Goal: Book appointment/travel/reservation

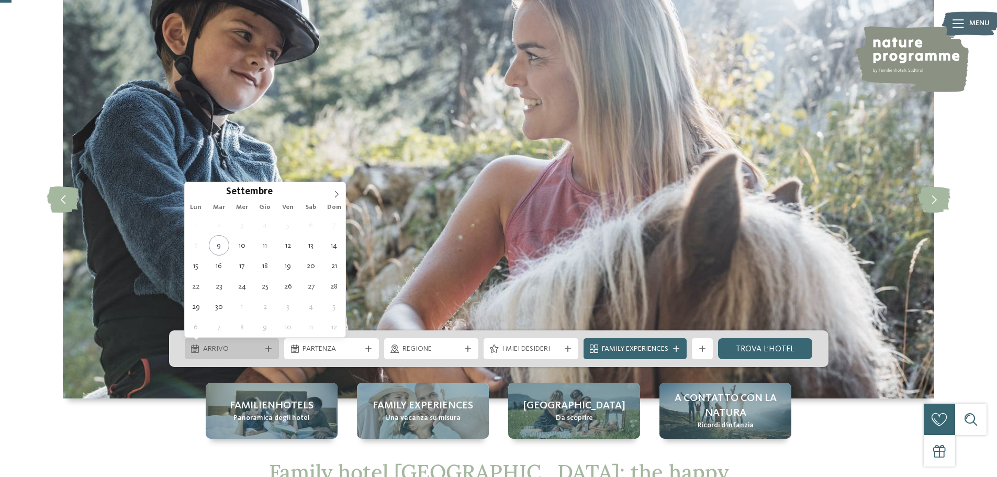
click at [254, 342] on div "Arrivo" at bounding box center [232, 348] width 95 height 21
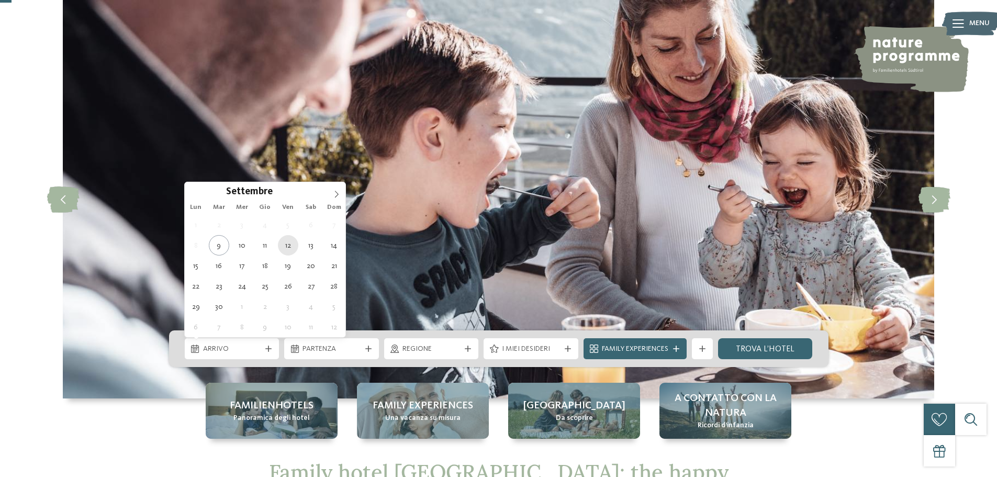
type div "[DATE]"
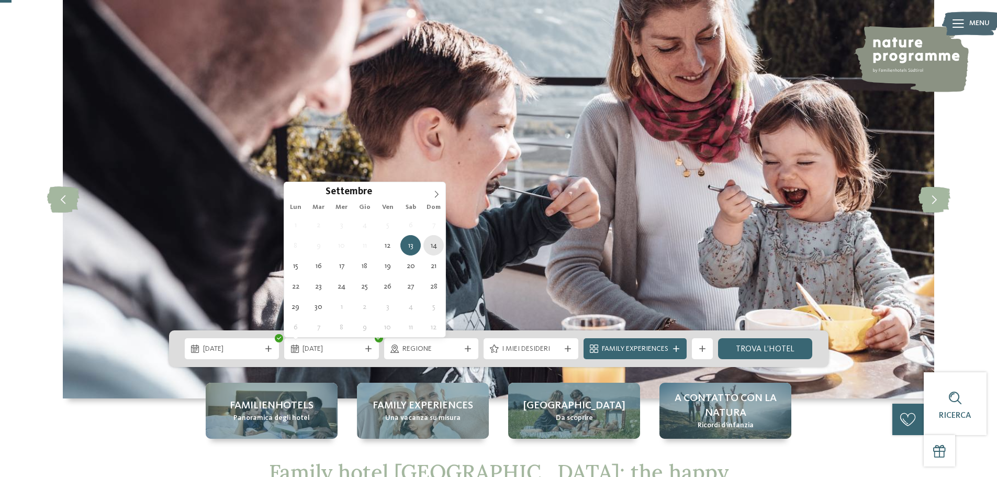
type div "[DATE]"
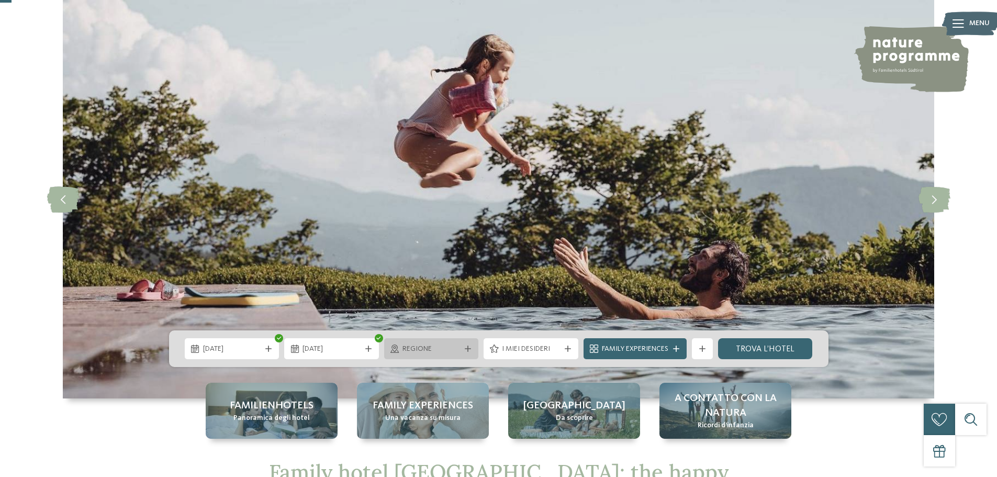
click at [456, 349] on span "Regione" at bounding box center [431, 349] width 58 height 10
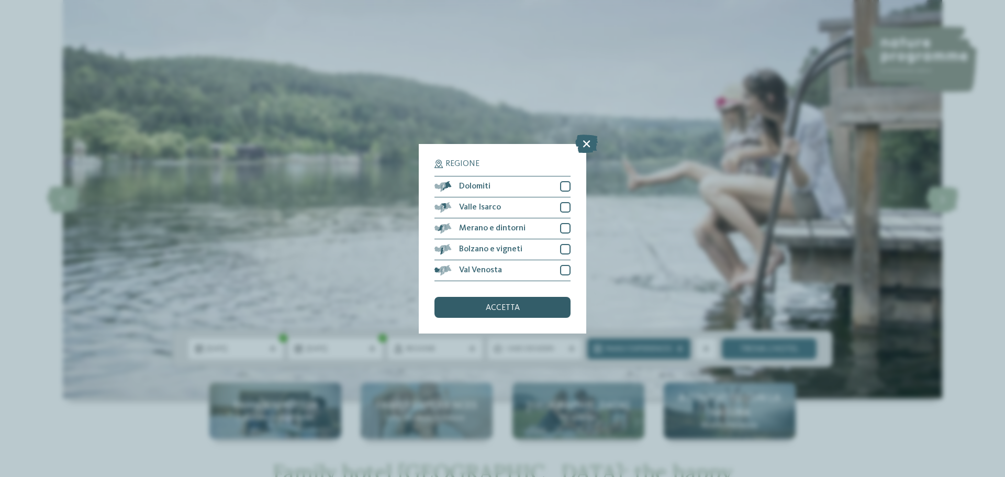
click at [517, 303] on span "accetta" at bounding box center [503, 307] width 34 height 8
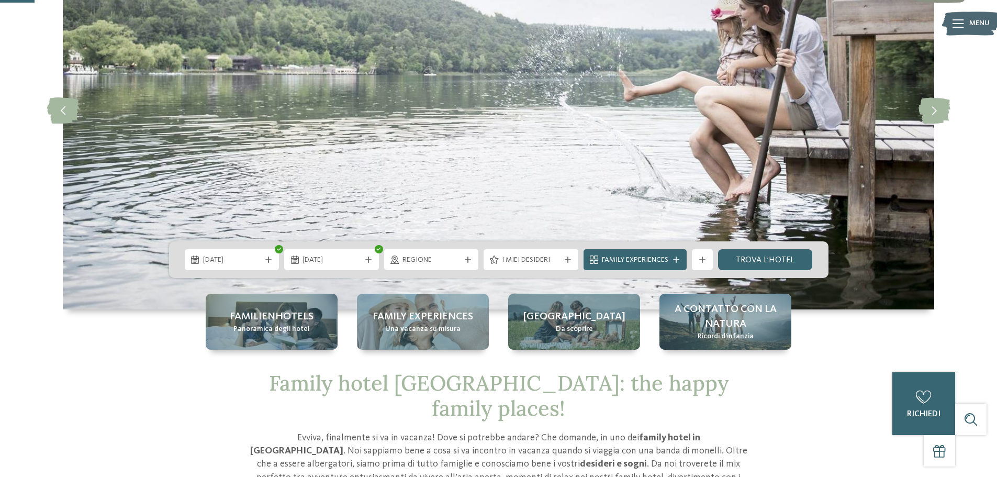
scroll to position [157, 0]
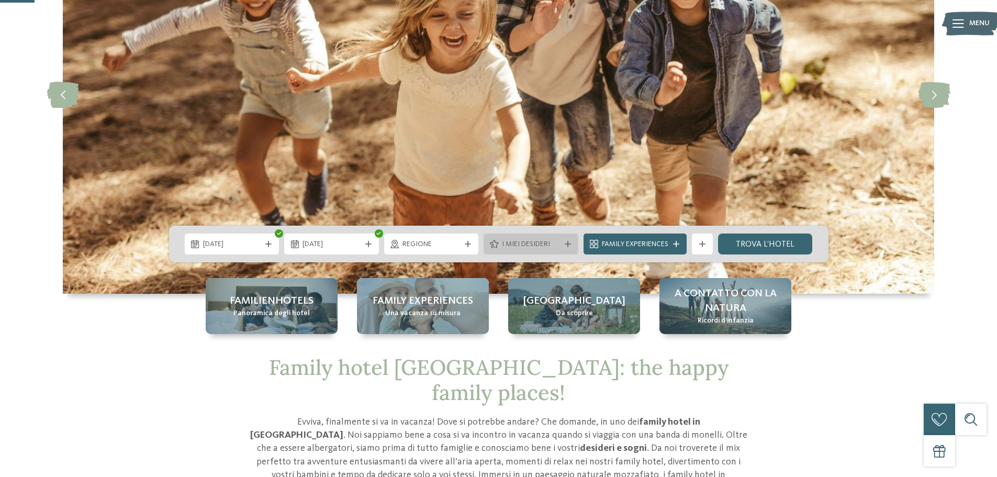
click at [556, 248] on span "I miei desideri" at bounding box center [531, 244] width 58 height 10
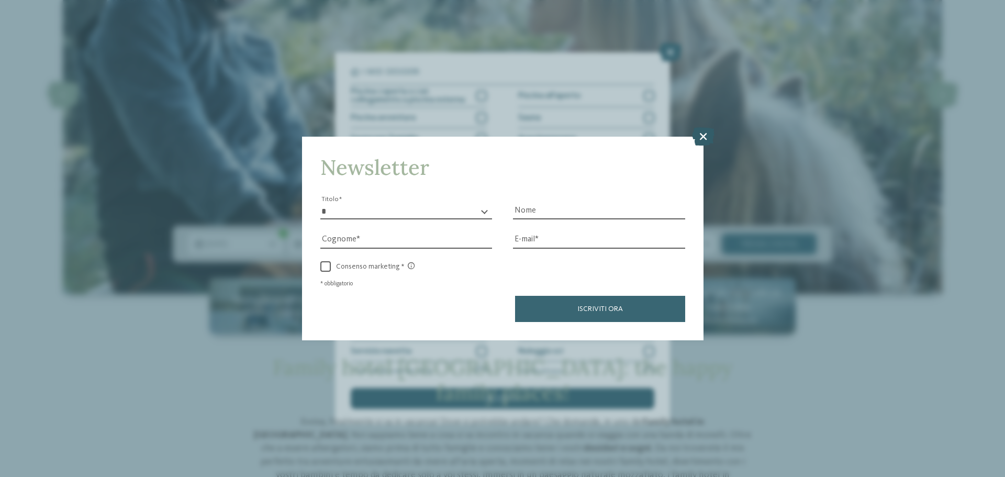
click at [701, 137] on icon at bounding box center [703, 136] width 22 height 18
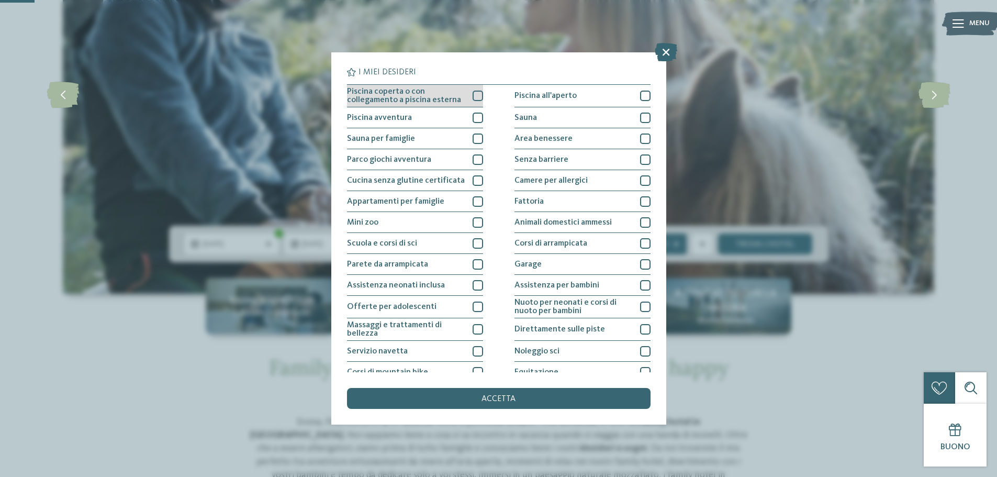
click at [477, 97] on div at bounding box center [477, 96] width 10 height 10
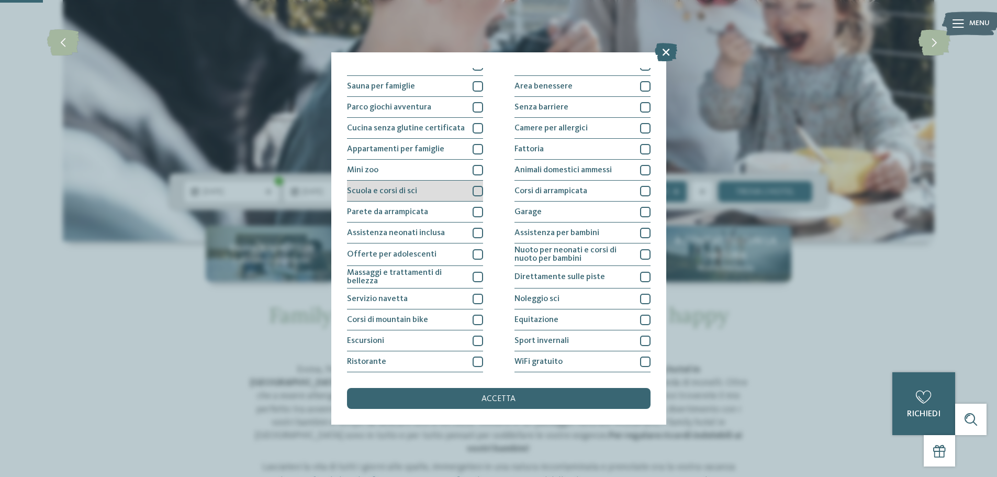
scroll to position [73, 0]
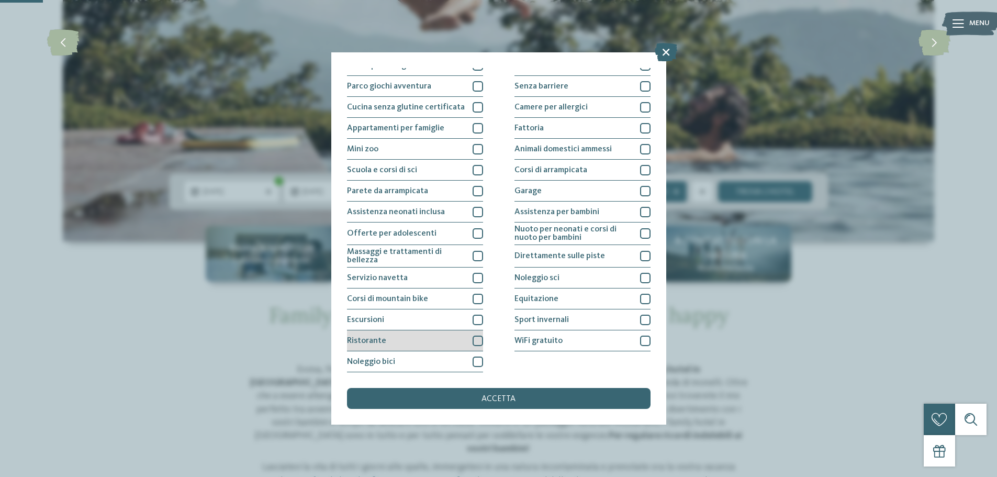
click at [477, 342] on div at bounding box center [477, 340] width 10 height 10
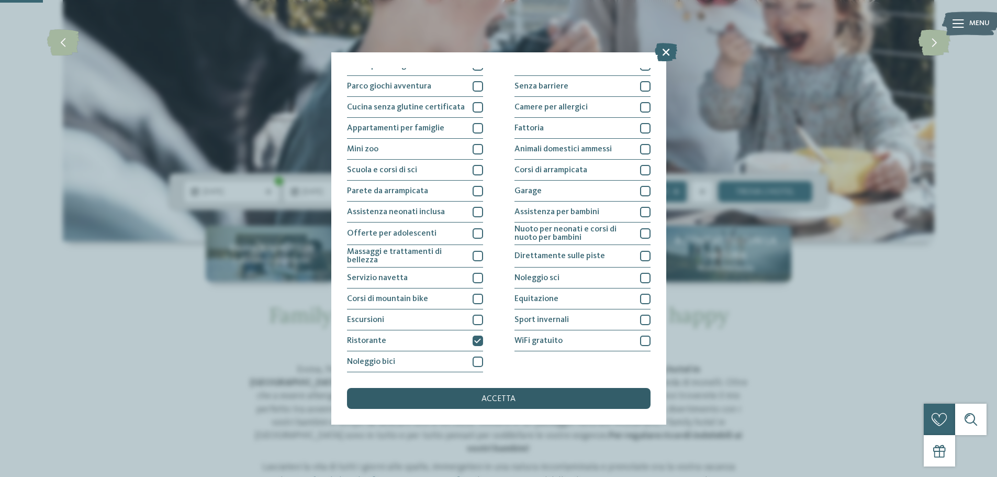
click at [527, 396] on div "accetta" at bounding box center [498, 398] width 303 height 21
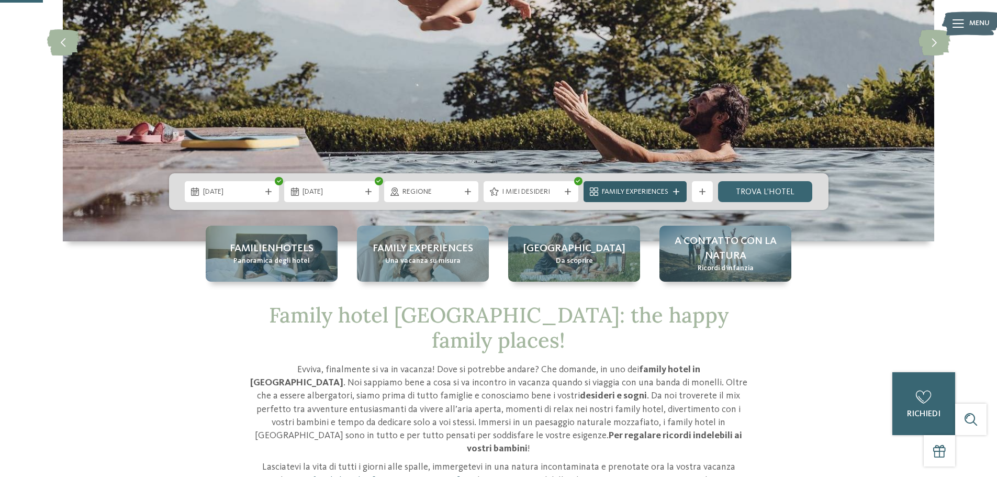
click at [656, 189] on span "Family Experiences" at bounding box center [635, 192] width 66 height 10
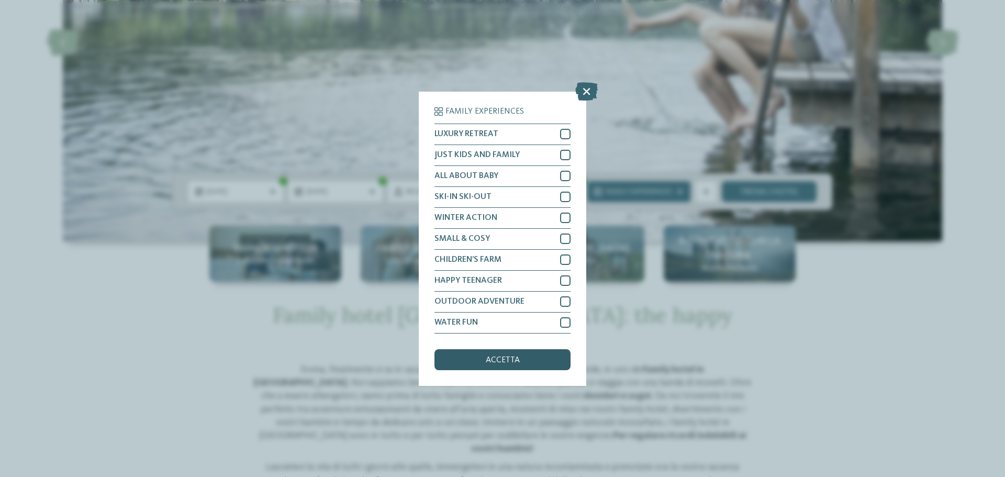
click at [513, 364] on span "accetta" at bounding box center [503, 360] width 34 height 8
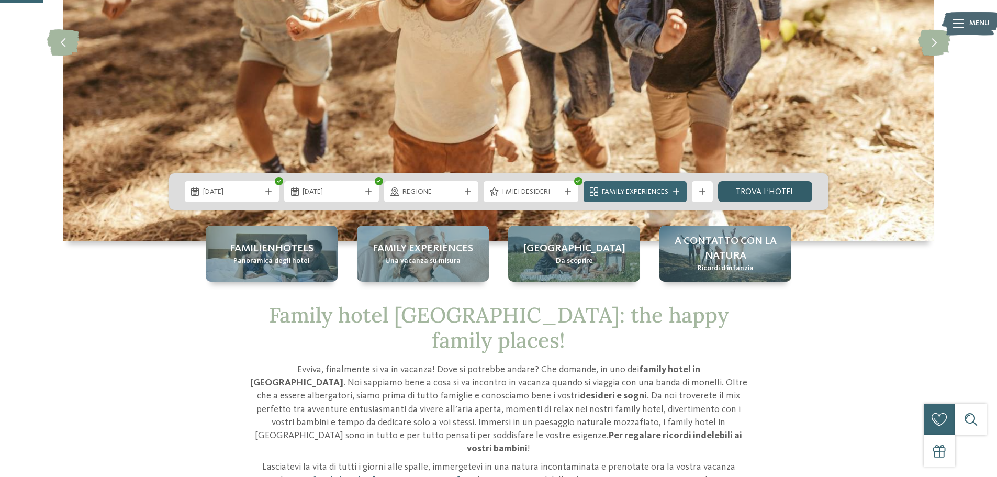
click at [762, 196] on link "trova l’hotel" at bounding box center [765, 191] width 95 height 21
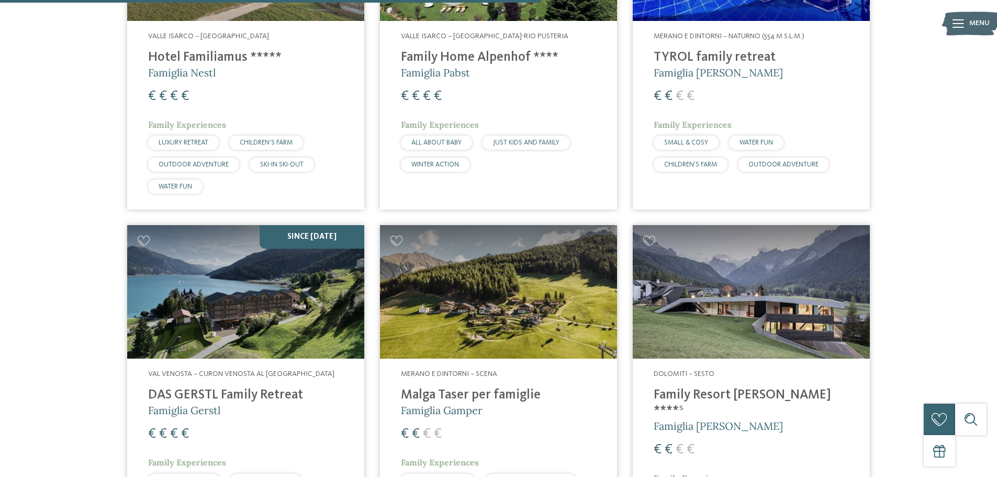
scroll to position [1233, 0]
